Goal: Transaction & Acquisition: Book appointment/travel/reservation

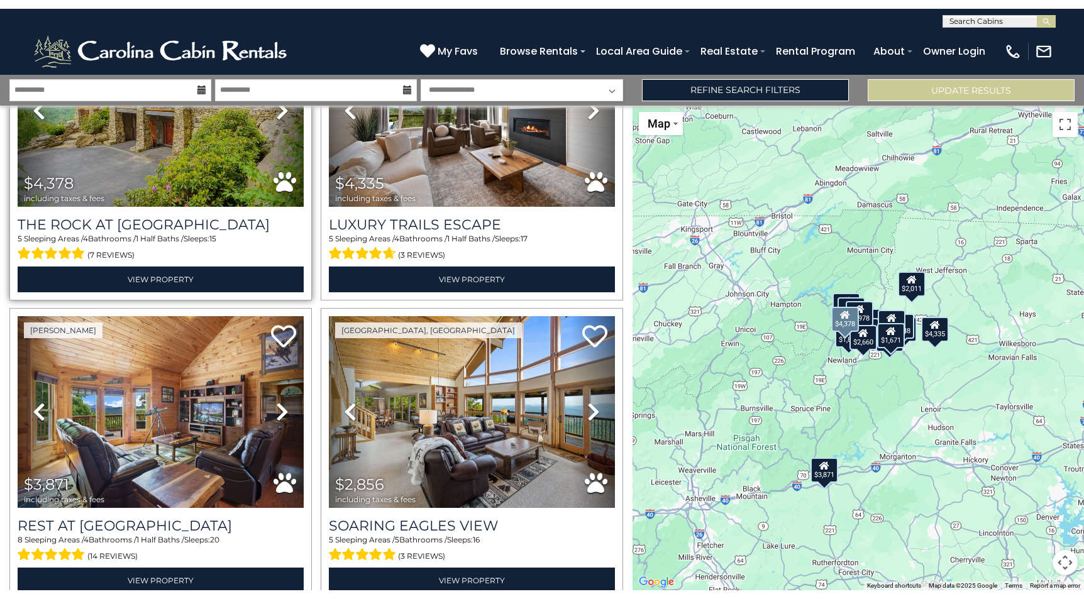
scroll to position [160, 0]
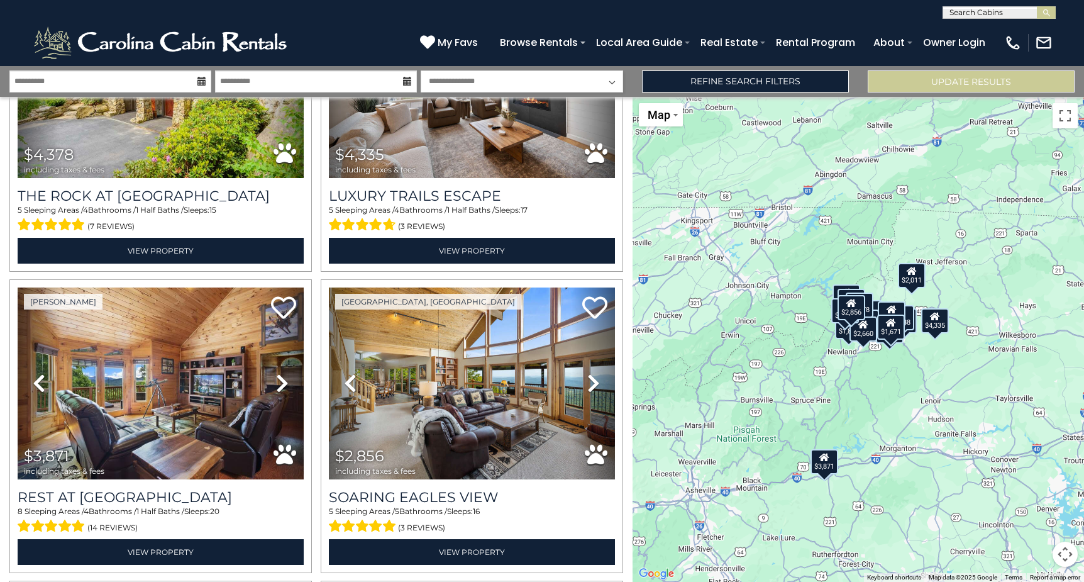
click at [912, 278] on div "$2,011" at bounding box center [912, 274] width 28 height 25
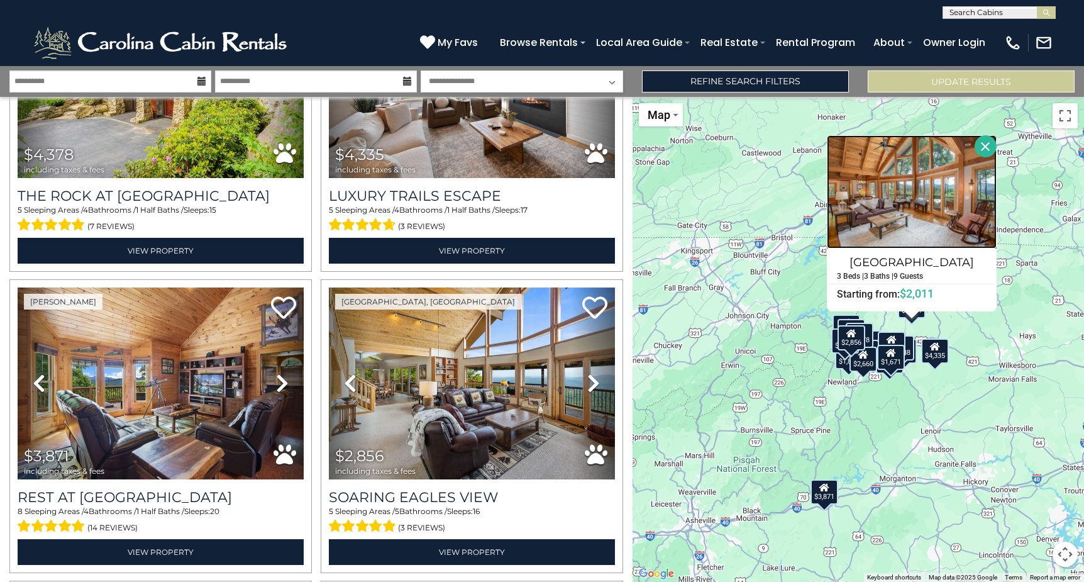
click at [923, 230] on img at bounding box center [912, 191] width 170 height 113
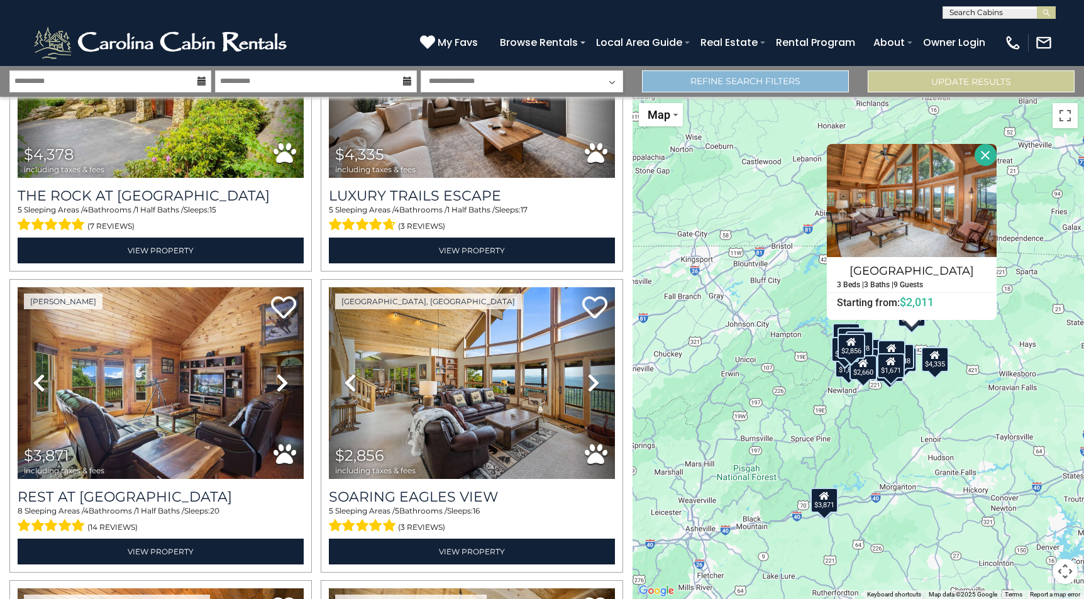
click at [729, 86] on link "Refine Search Filters" at bounding box center [745, 81] width 207 height 22
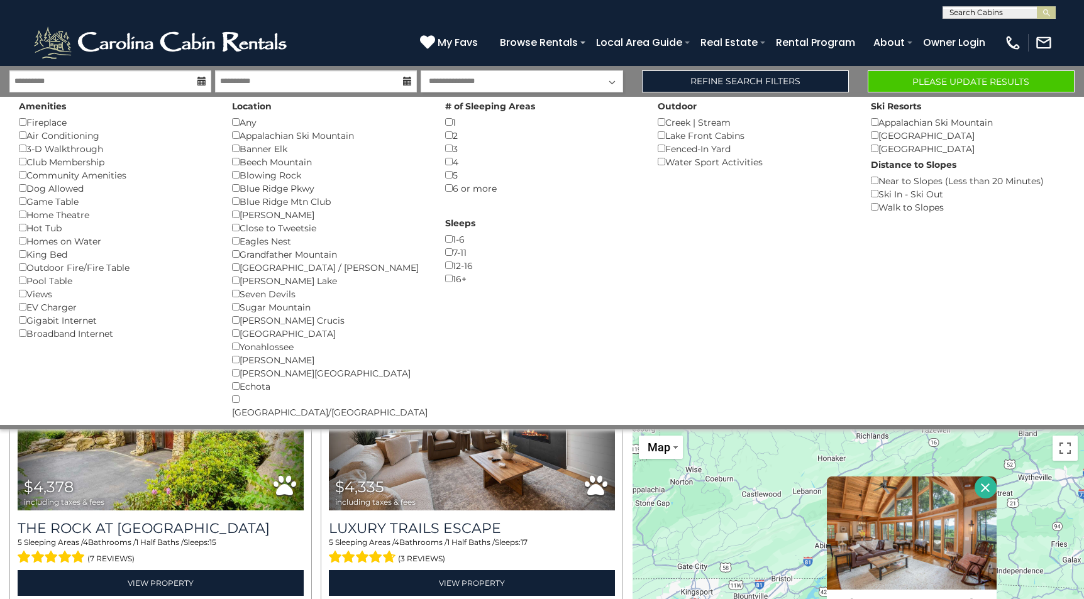
click at [931, 77] on button "Please Update Results" at bounding box center [971, 81] width 207 height 22
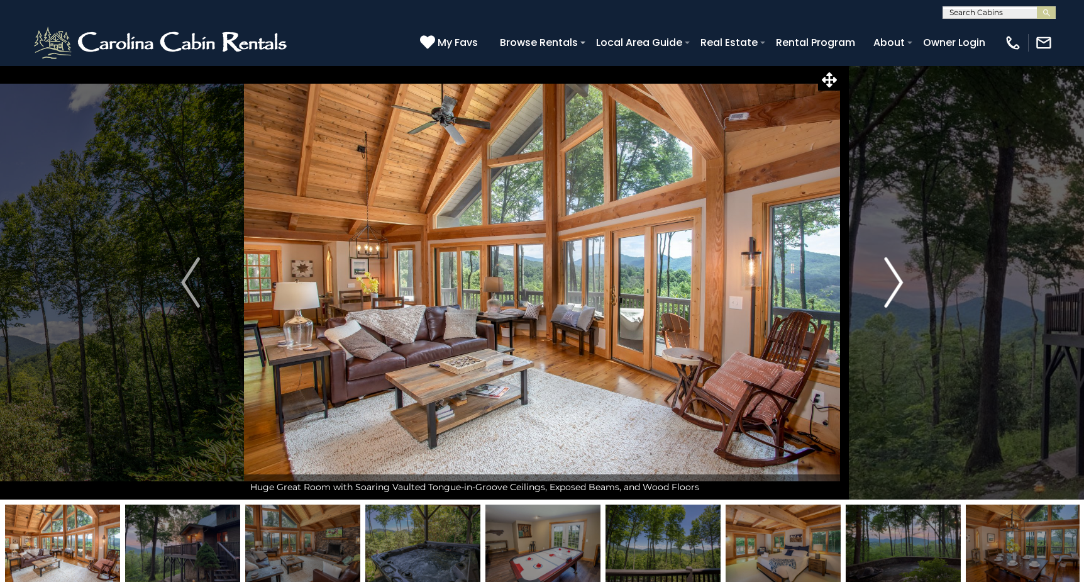
click at [896, 284] on img "Next" at bounding box center [893, 282] width 19 height 50
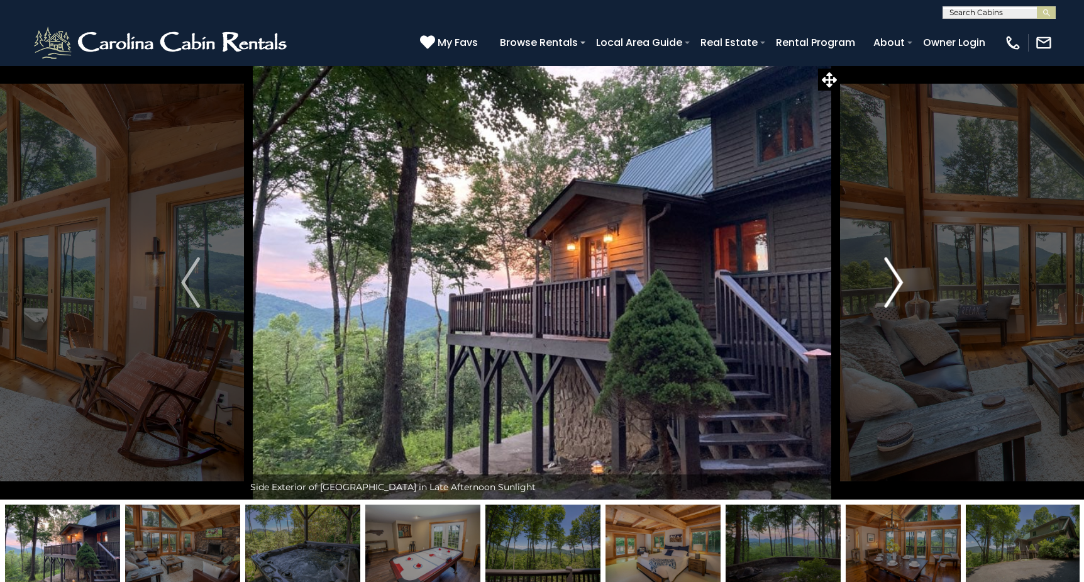
click at [896, 284] on img "Next" at bounding box center [893, 282] width 19 height 50
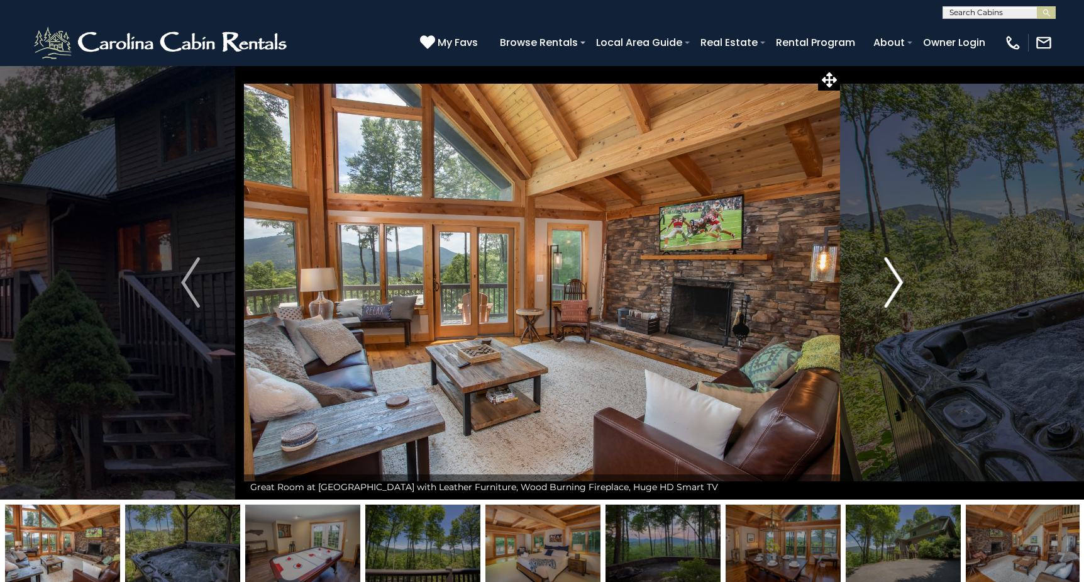
click at [896, 284] on img "Next" at bounding box center [893, 282] width 19 height 50
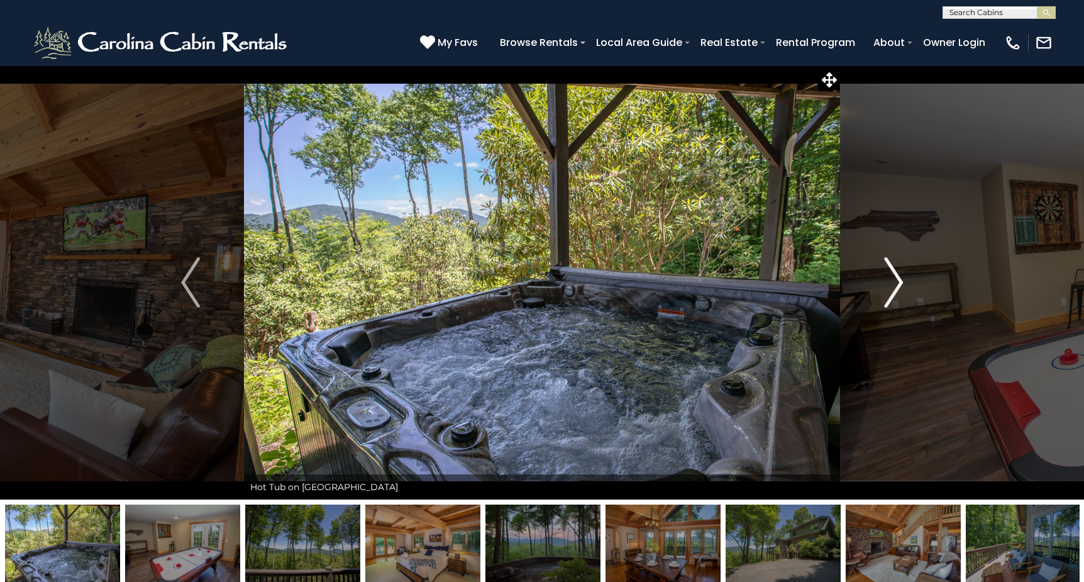
click at [896, 284] on img "Next" at bounding box center [893, 282] width 19 height 50
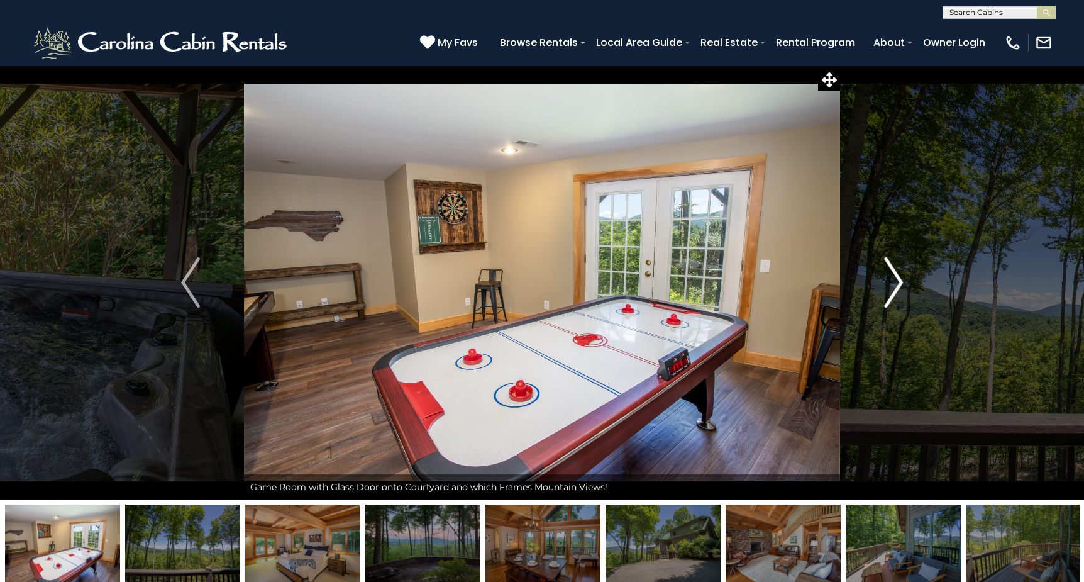
click at [896, 284] on img "Next" at bounding box center [893, 282] width 19 height 50
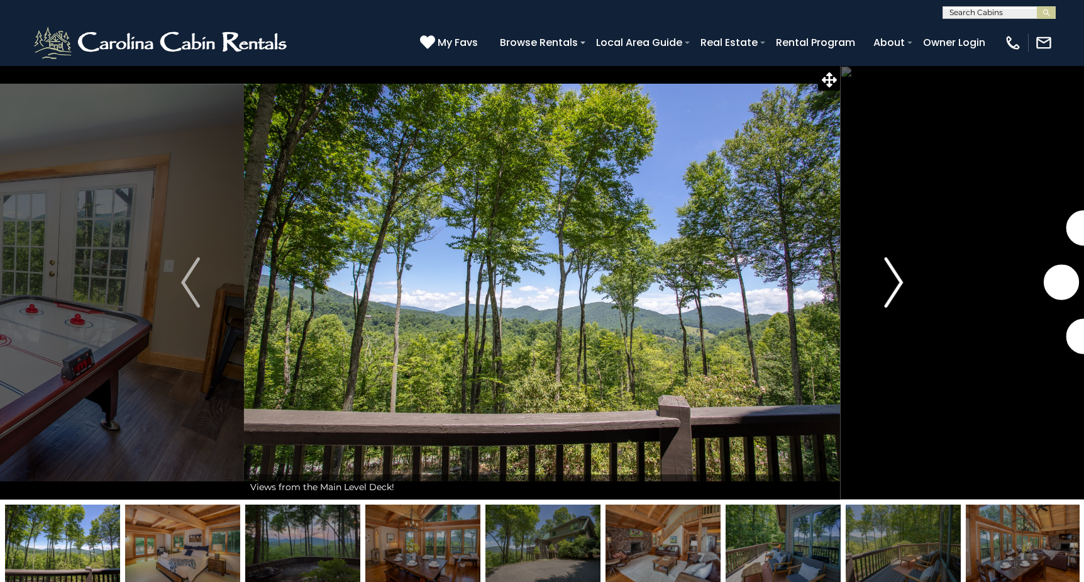
click at [896, 284] on img "Next" at bounding box center [893, 282] width 19 height 50
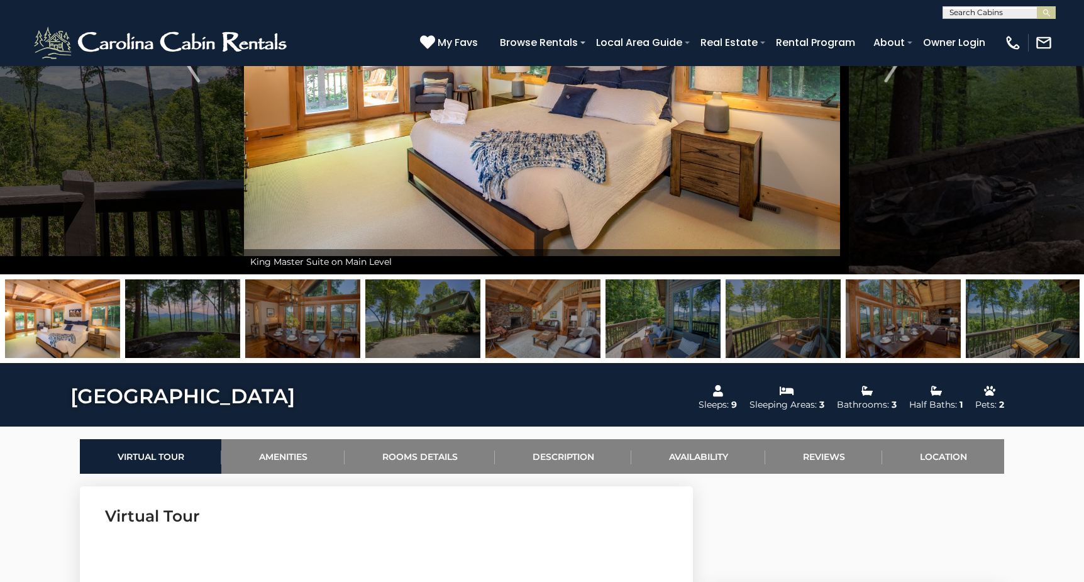
scroll to position [215, 0]
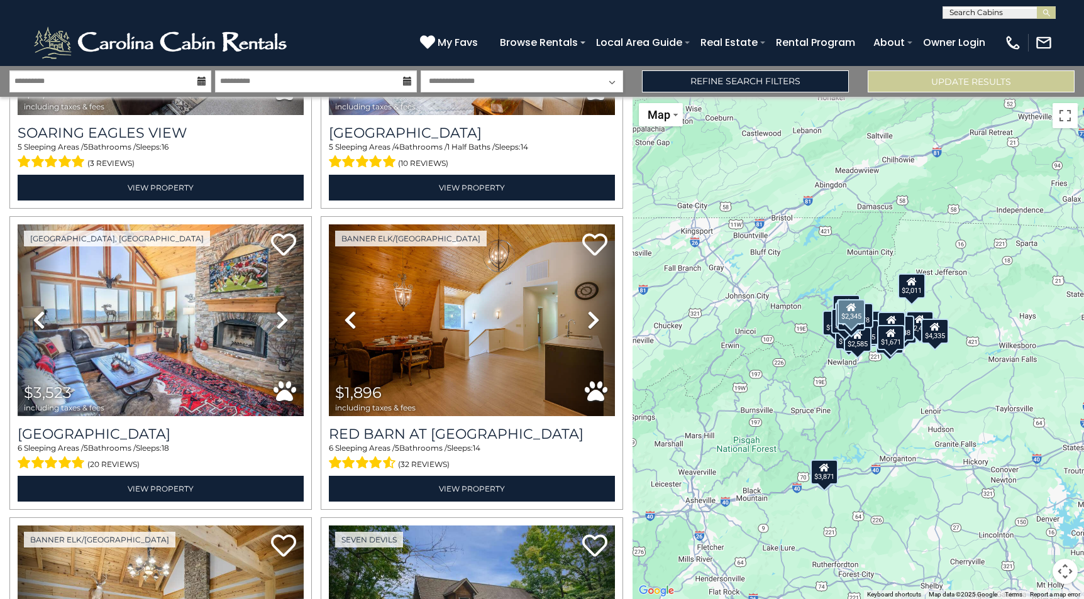
scroll to position [842, 0]
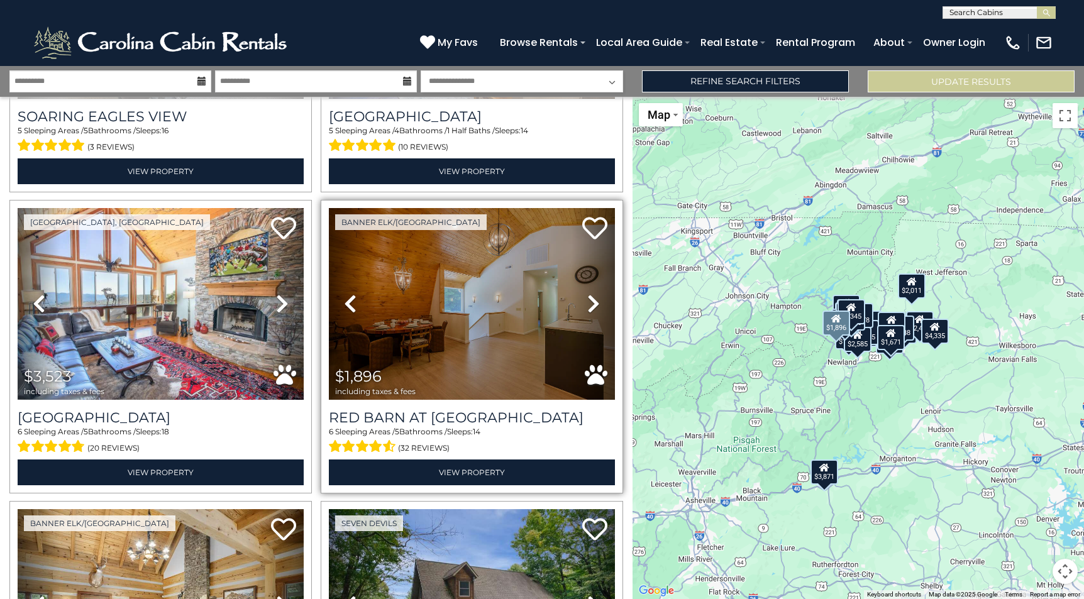
click at [589, 296] on icon at bounding box center [593, 304] width 13 height 20
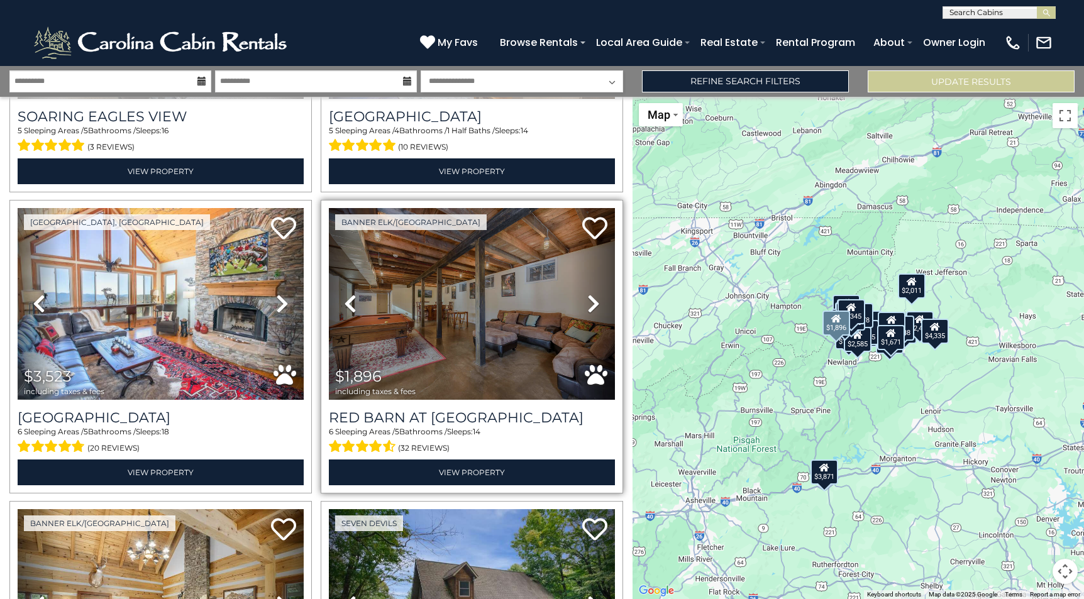
click at [589, 296] on icon at bounding box center [593, 304] width 13 height 20
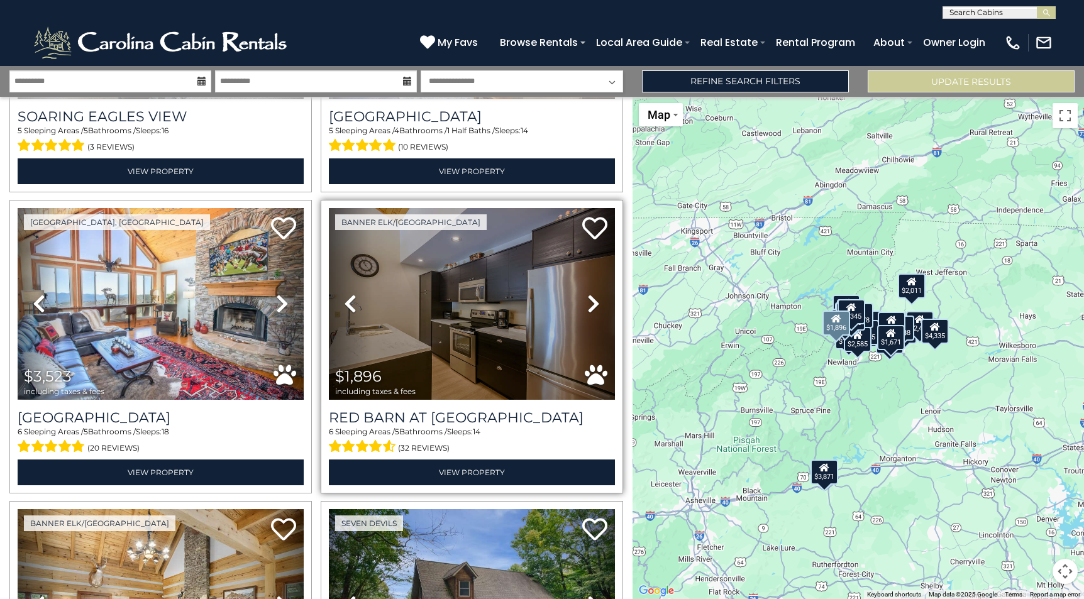
click at [589, 296] on icon at bounding box center [593, 304] width 13 height 20
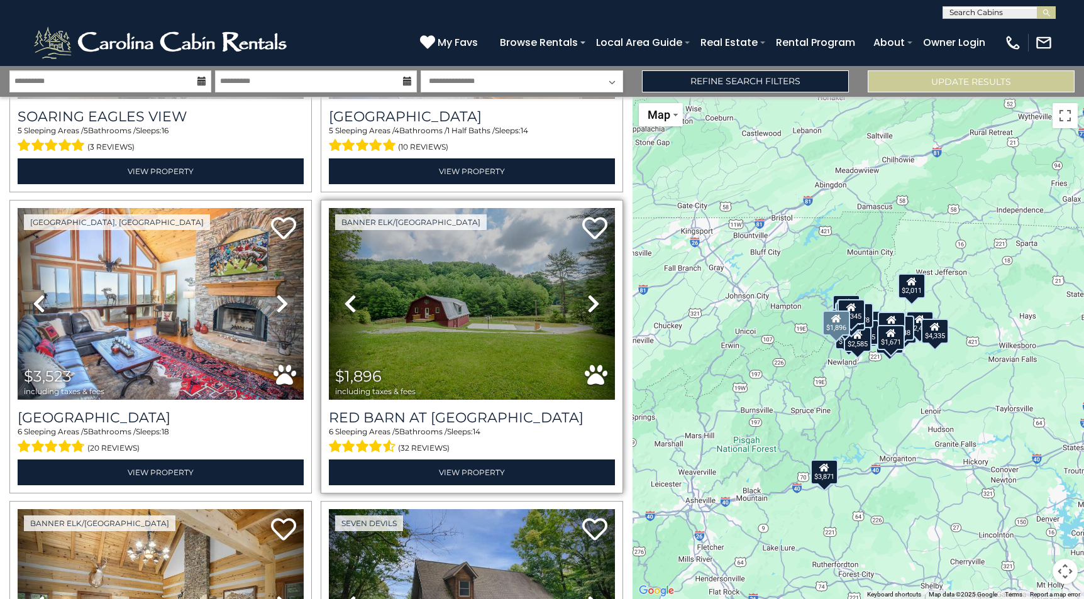
click at [589, 296] on icon at bounding box center [593, 304] width 13 height 20
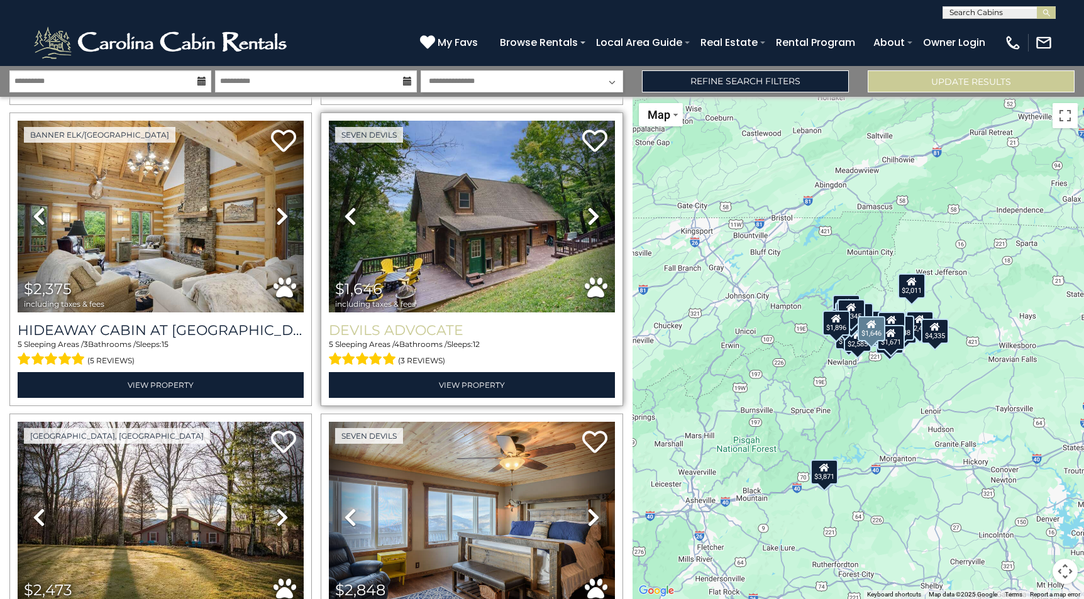
scroll to position [1234, 0]
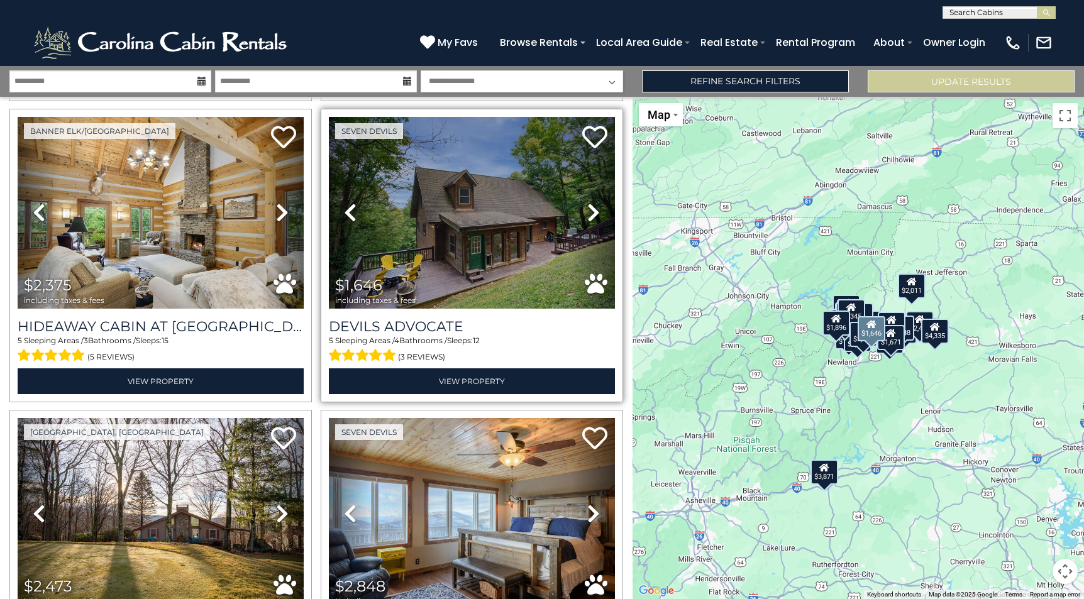
click at [587, 202] on icon at bounding box center [593, 212] width 13 height 20
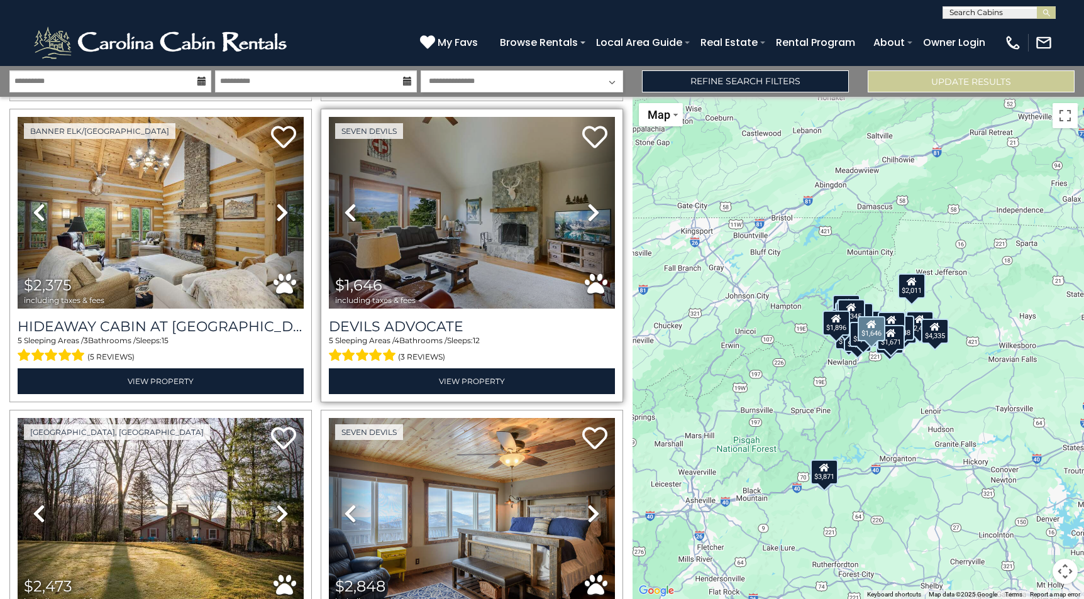
click at [587, 202] on icon at bounding box center [593, 212] width 13 height 20
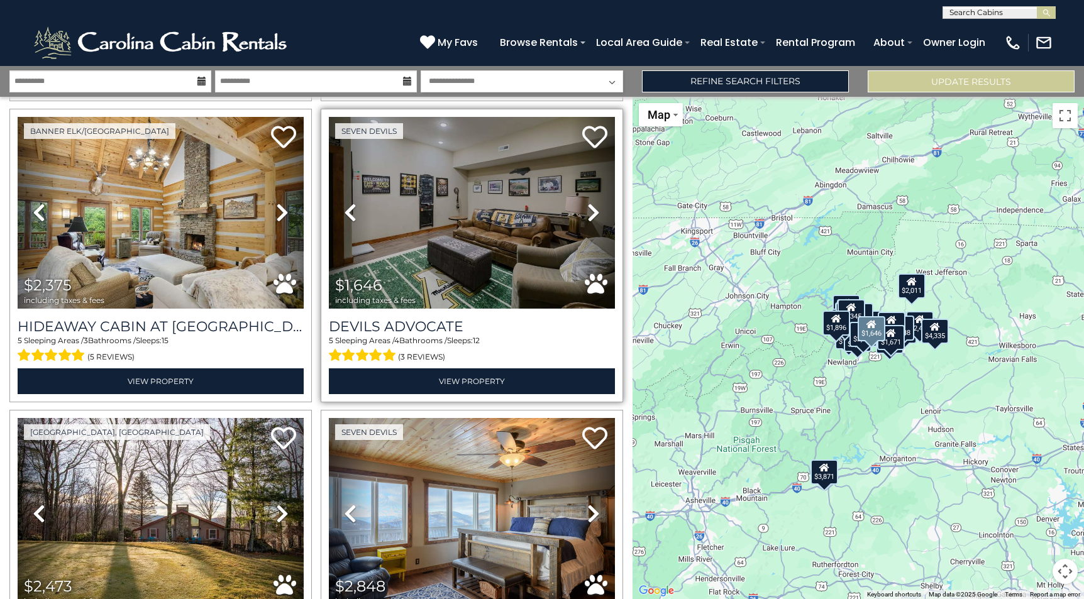
click at [587, 202] on icon at bounding box center [593, 212] width 13 height 20
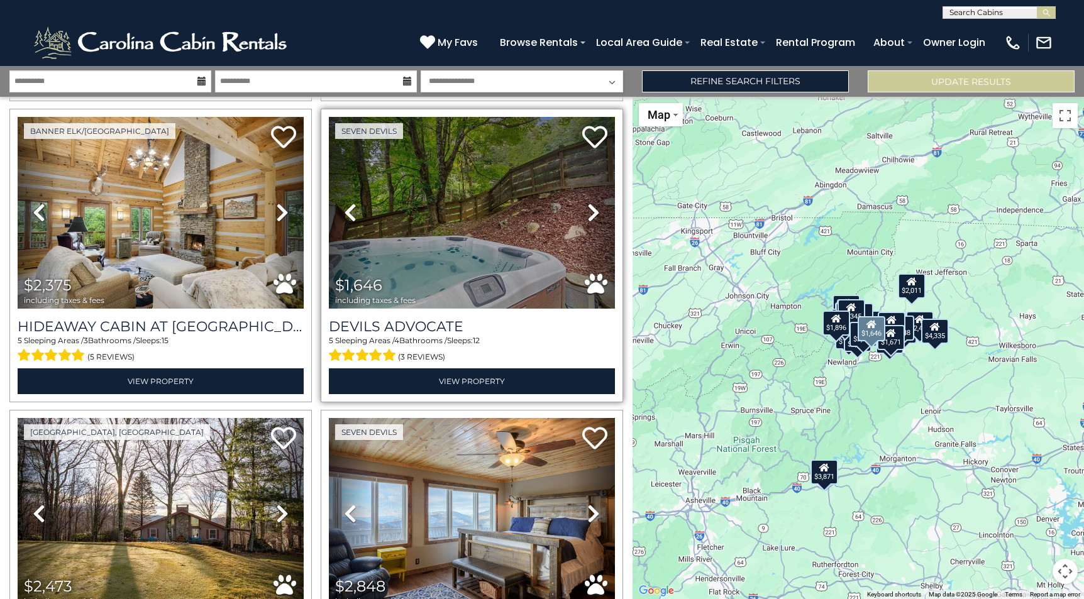
click at [587, 202] on icon at bounding box center [593, 212] width 13 height 20
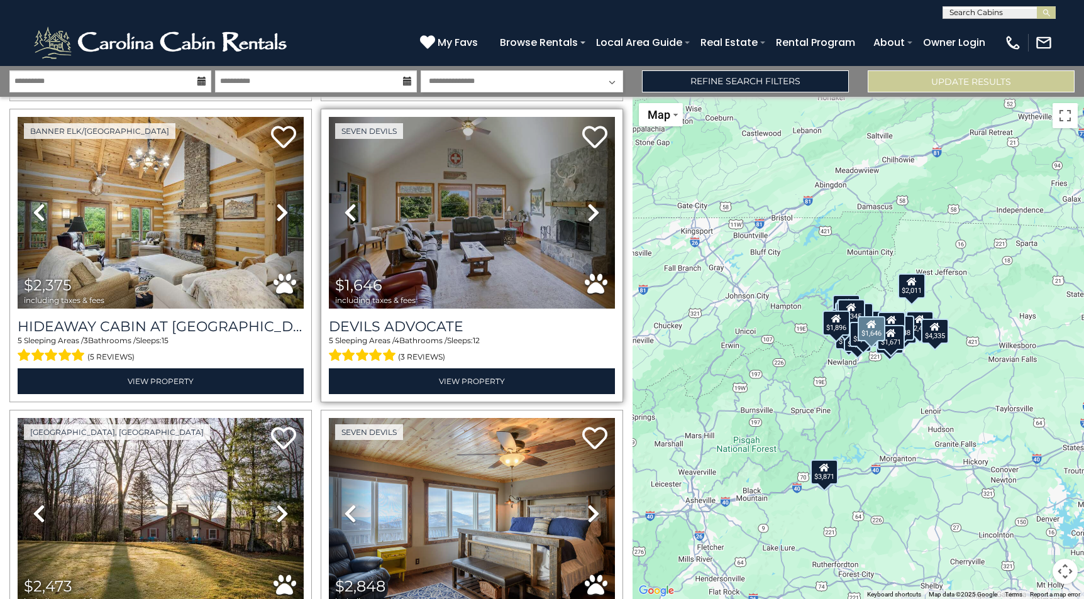
click at [587, 202] on icon at bounding box center [593, 212] width 13 height 20
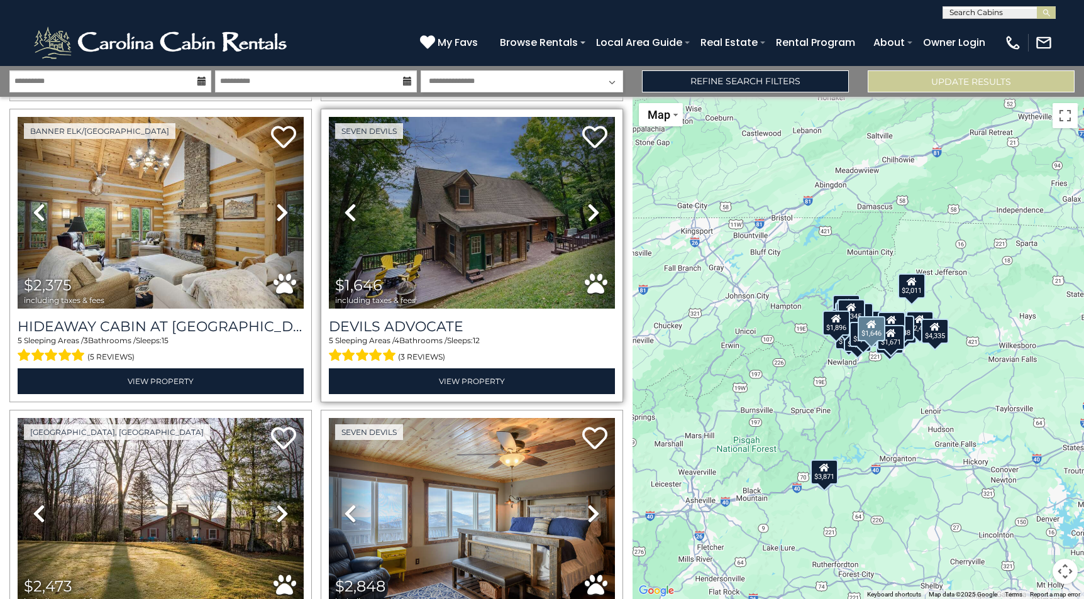
click at [587, 202] on icon at bounding box center [593, 212] width 13 height 20
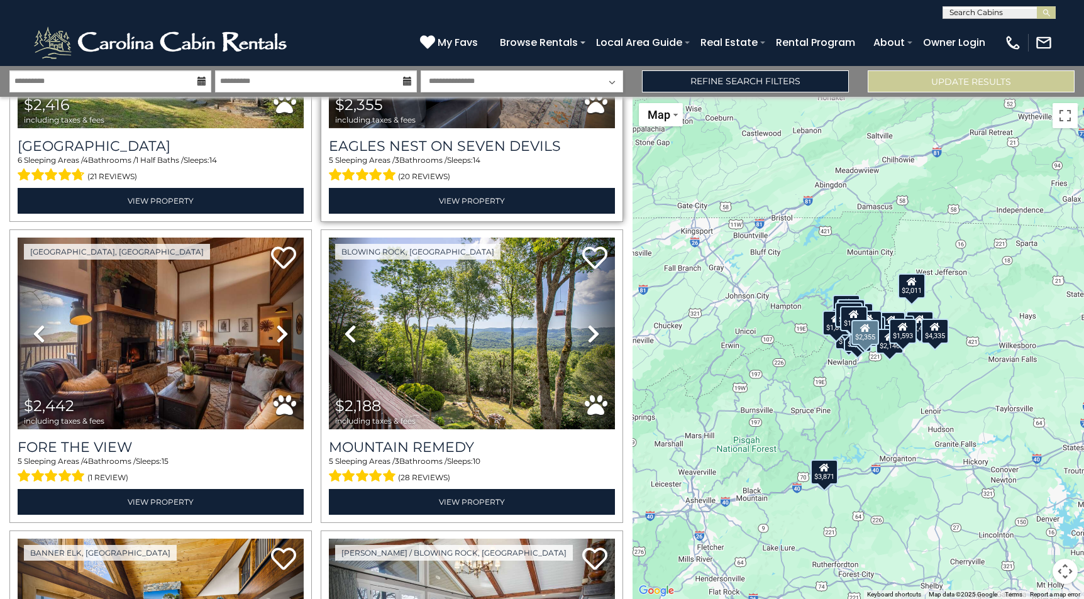
scroll to position [3525, 0]
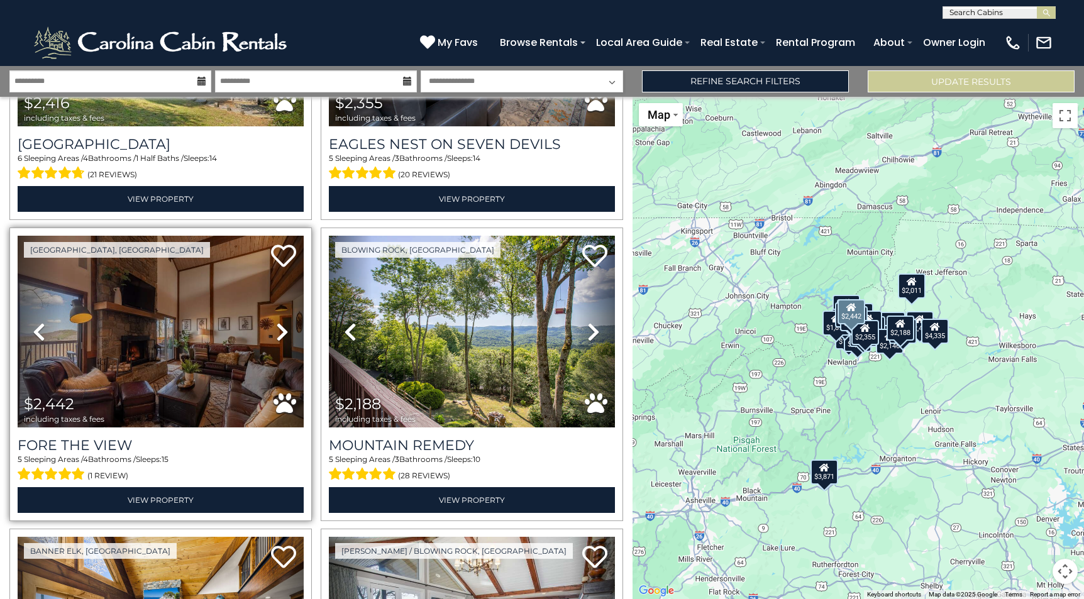
click at [279, 322] on icon at bounding box center [282, 332] width 13 height 20
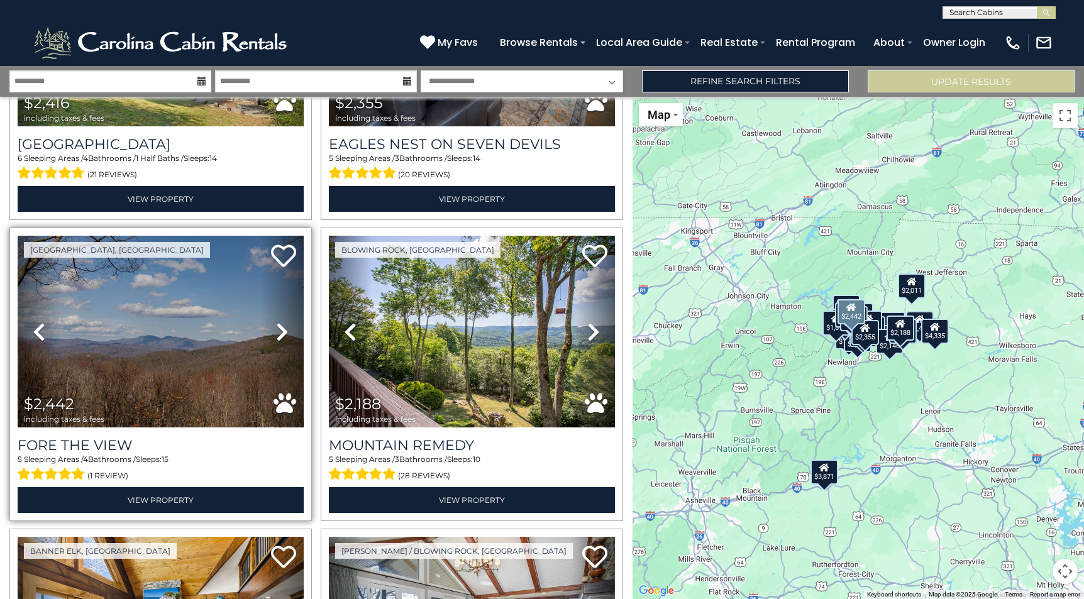
click at [279, 322] on icon at bounding box center [282, 332] width 13 height 20
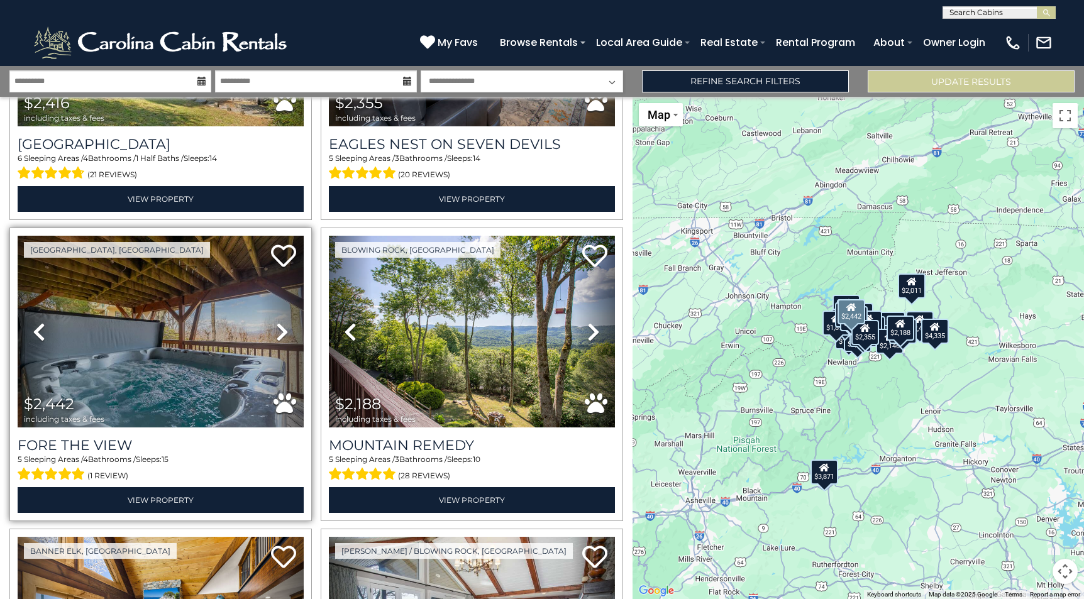
click at [279, 322] on icon at bounding box center [282, 332] width 13 height 20
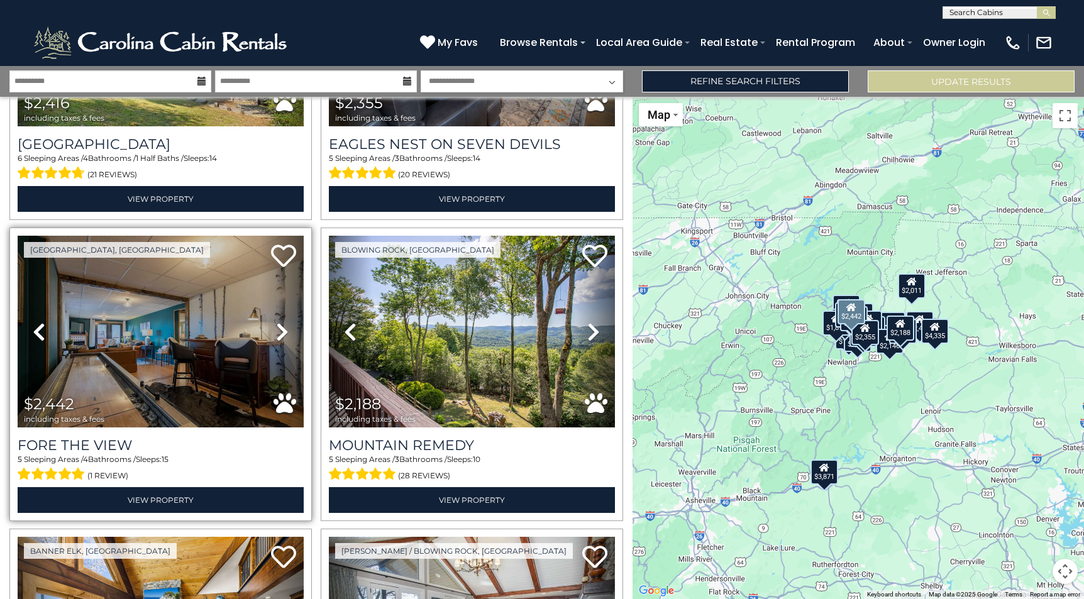
click at [279, 322] on icon at bounding box center [282, 332] width 13 height 20
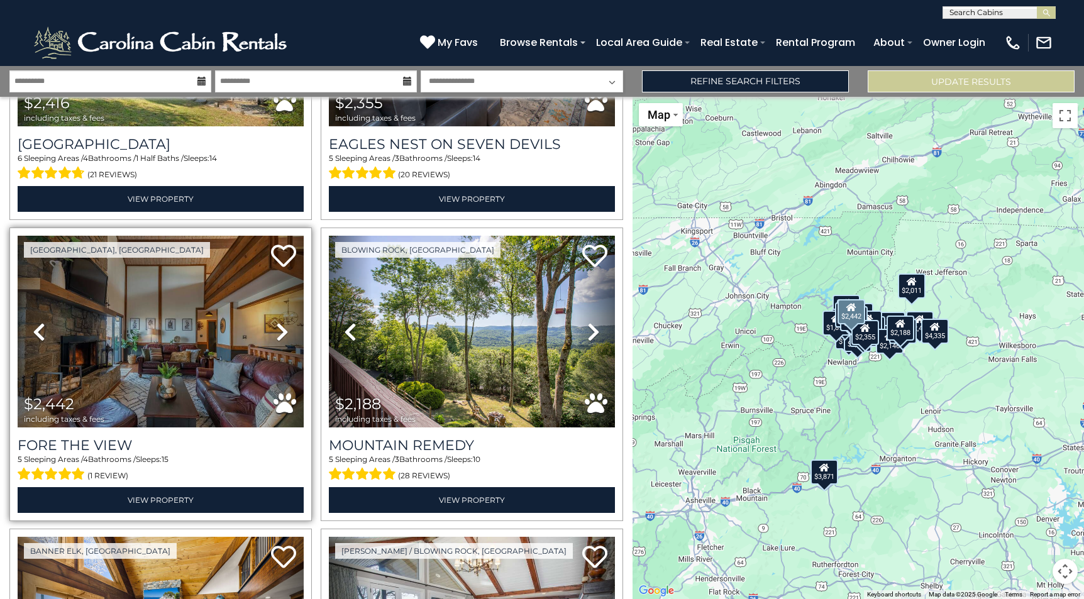
click at [279, 322] on icon at bounding box center [282, 332] width 13 height 20
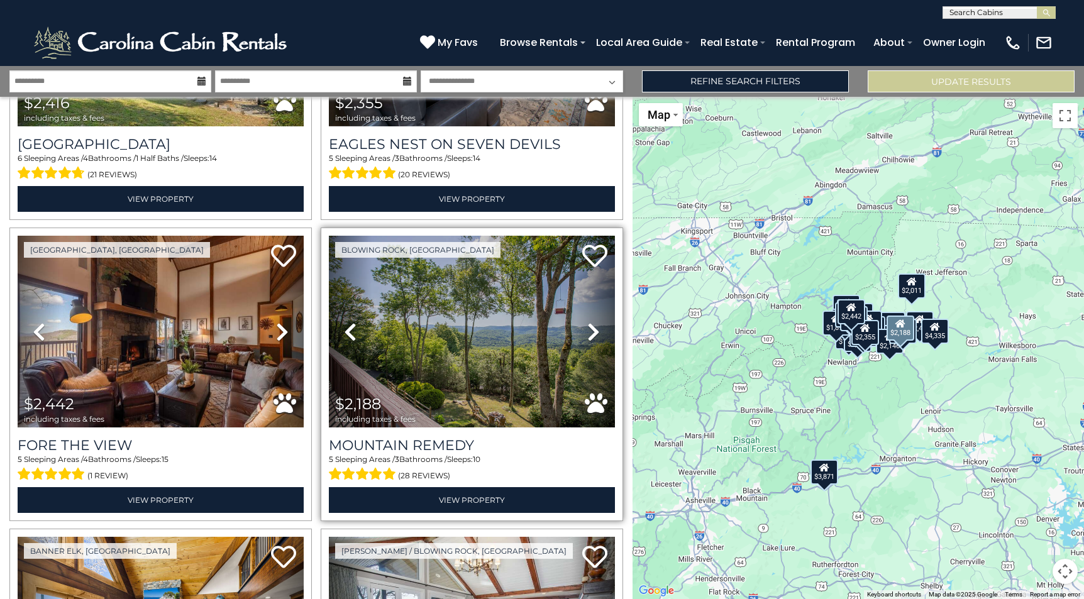
click at [588, 322] on icon at bounding box center [593, 332] width 13 height 20
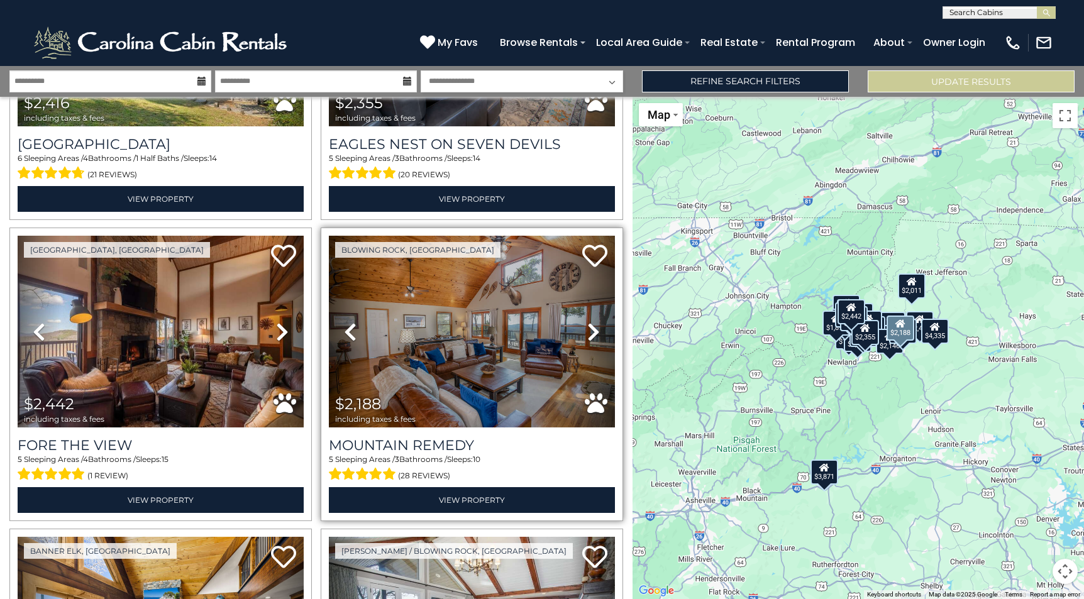
click at [588, 322] on icon at bounding box center [593, 332] width 13 height 20
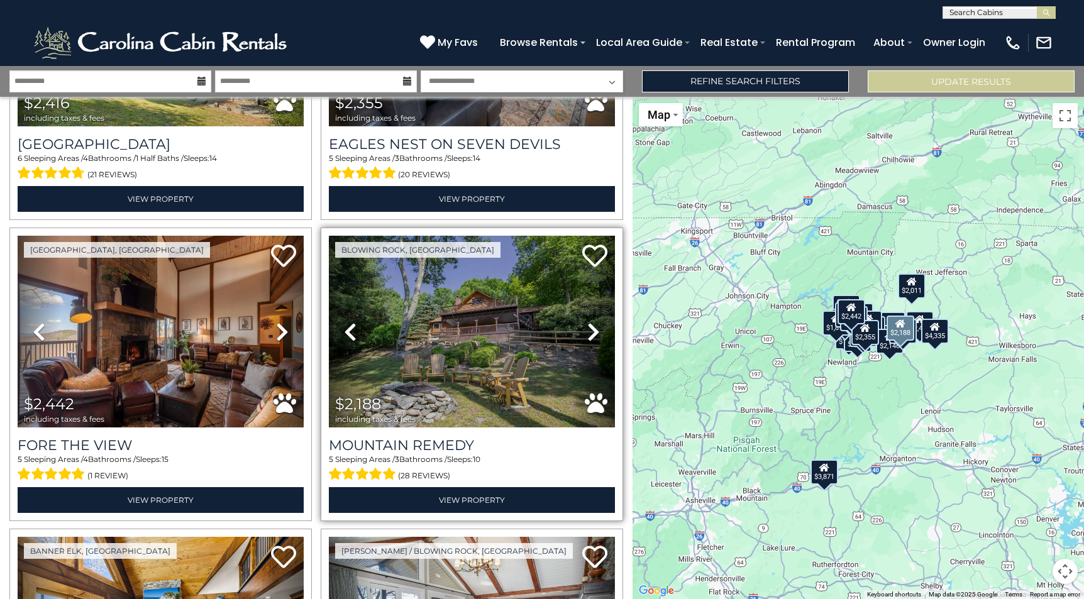
click at [588, 322] on icon at bounding box center [593, 332] width 13 height 20
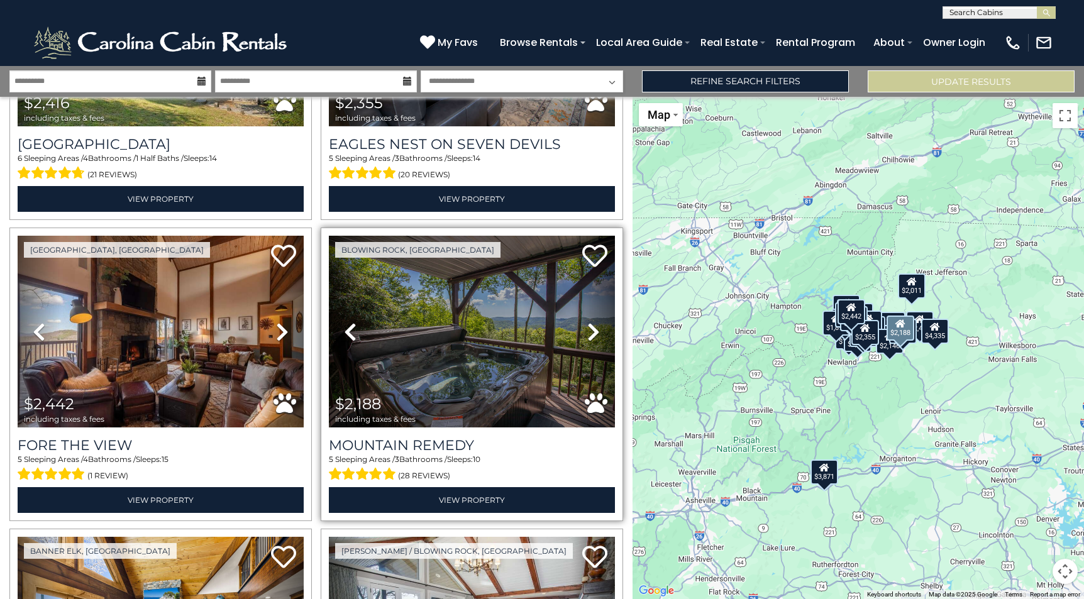
click at [588, 322] on icon at bounding box center [593, 332] width 13 height 20
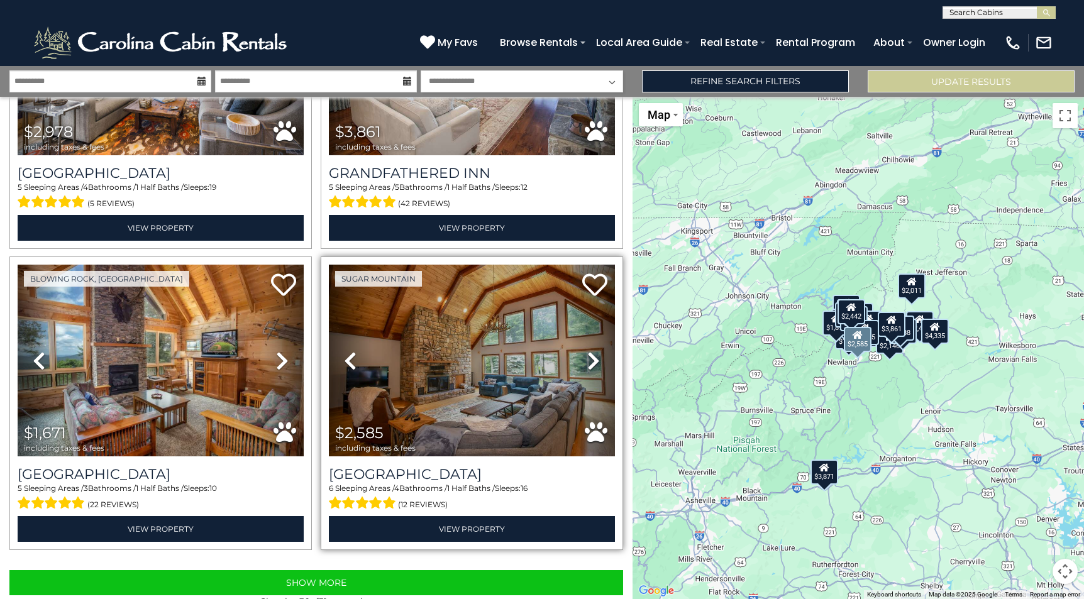
scroll to position [4098, 0]
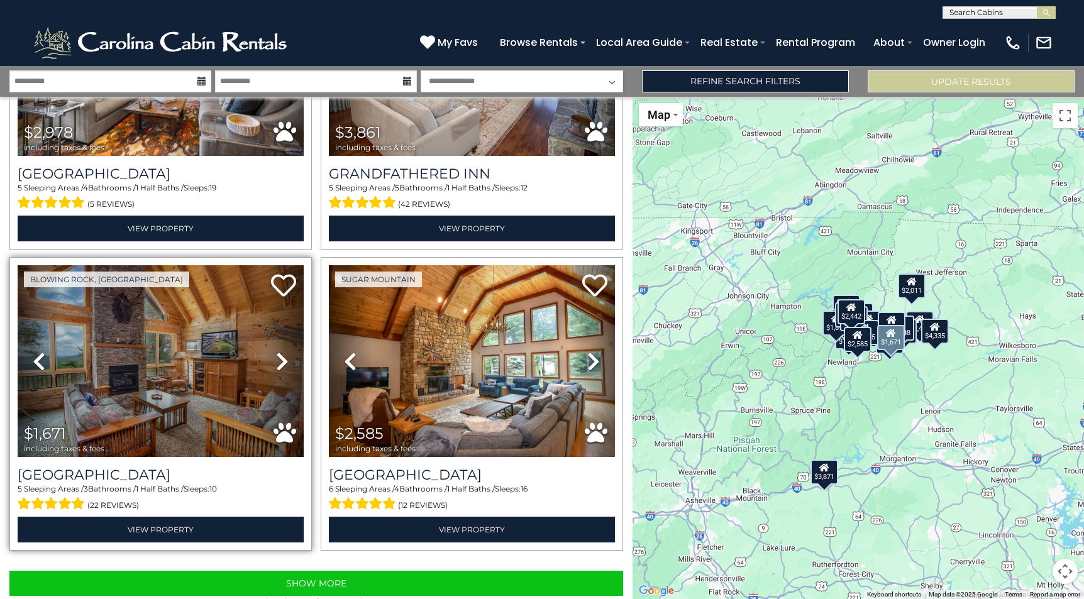
click at [282, 352] on icon at bounding box center [282, 362] width 13 height 20
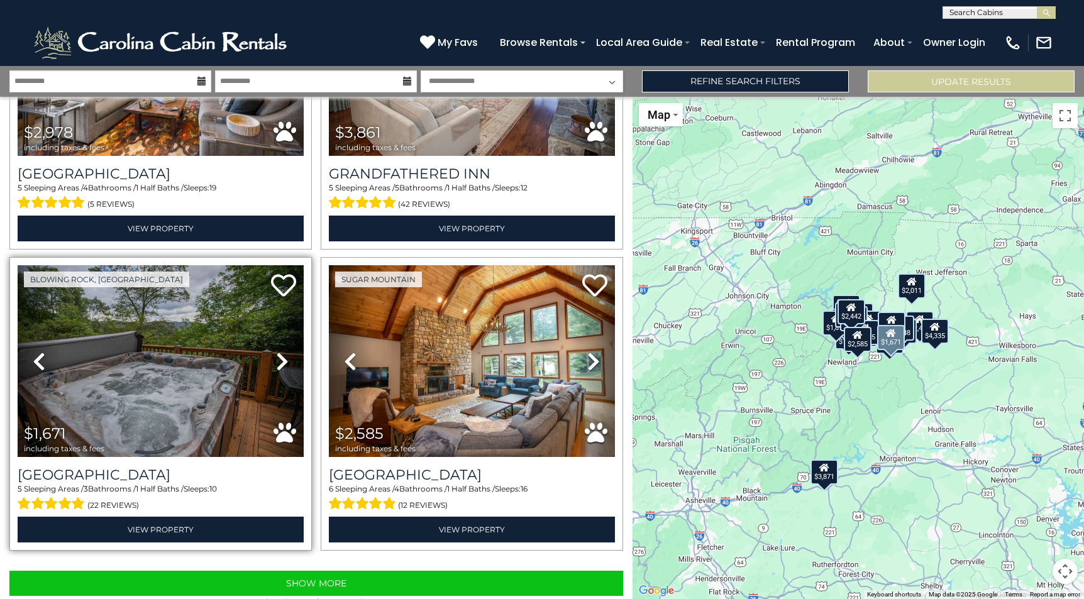
click at [282, 352] on icon at bounding box center [282, 362] width 13 height 20
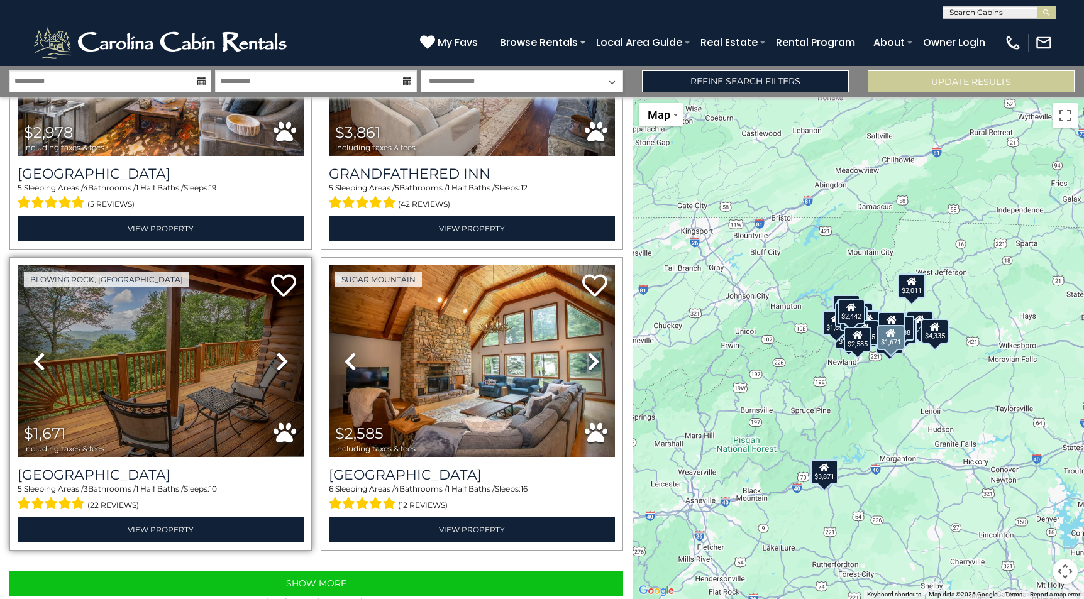
click at [282, 352] on icon at bounding box center [282, 362] width 13 height 20
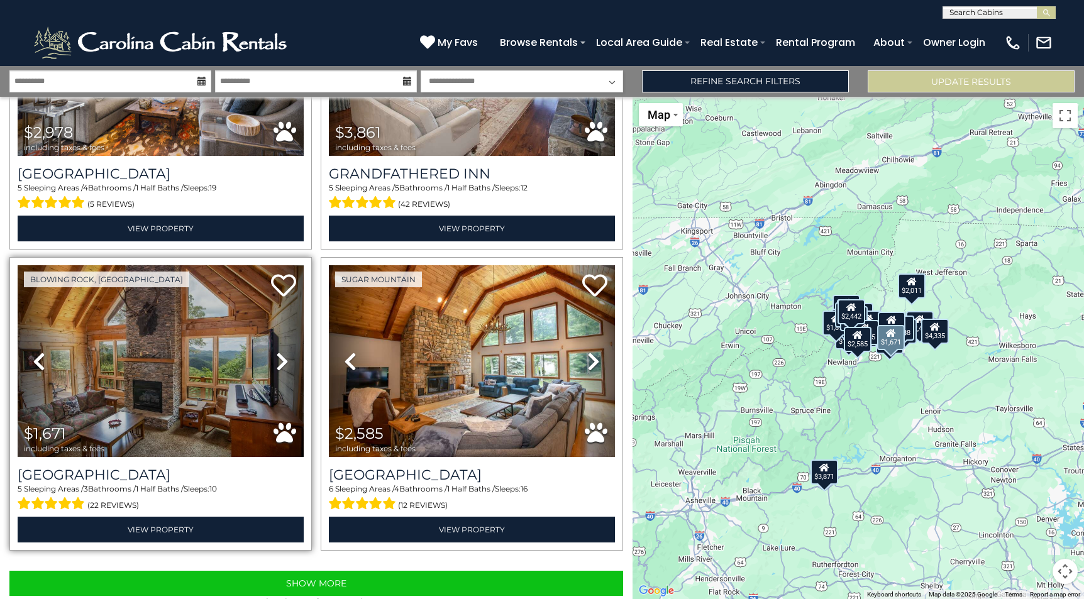
click at [282, 352] on icon at bounding box center [282, 362] width 13 height 20
